Goal: Find specific page/section: Find specific page/section

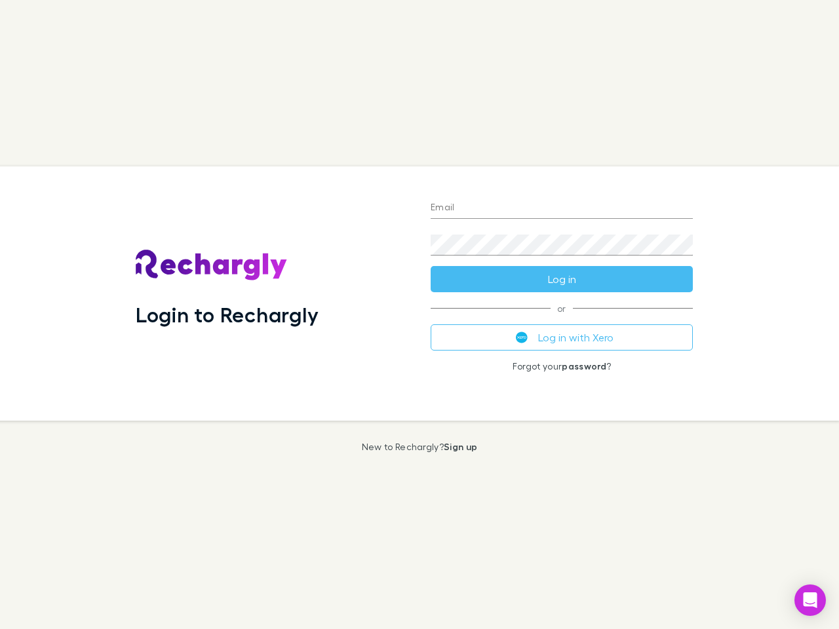
click at [419, 315] on div "Login to Rechargly" at bounding box center [272, 293] width 295 height 254
click at [562, 208] on input "Email" at bounding box center [562, 208] width 262 height 21
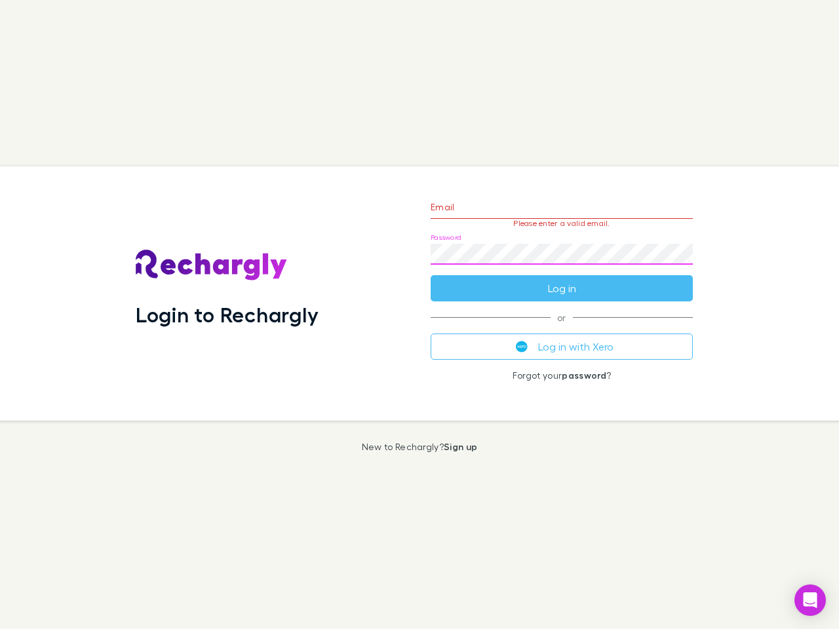
click at [562, 279] on form "Email Please enter a valid email. Password Log in" at bounding box center [562, 244] width 262 height 114
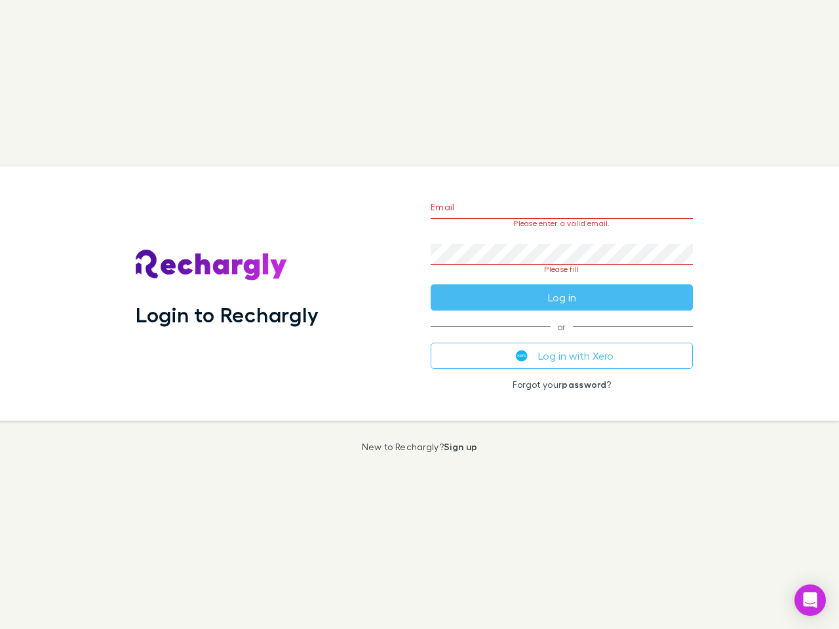
click at [562, 338] on div "Email Please enter a valid email. Password Please fill Log in or Log in with Xe…" at bounding box center [561, 293] width 283 height 254
click at [810, 600] on icon "Open Intercom Messenger" at bounding box center [811, 600] width 14 height 16
